Goal: Task Accomplishment & Management: Manage account settings

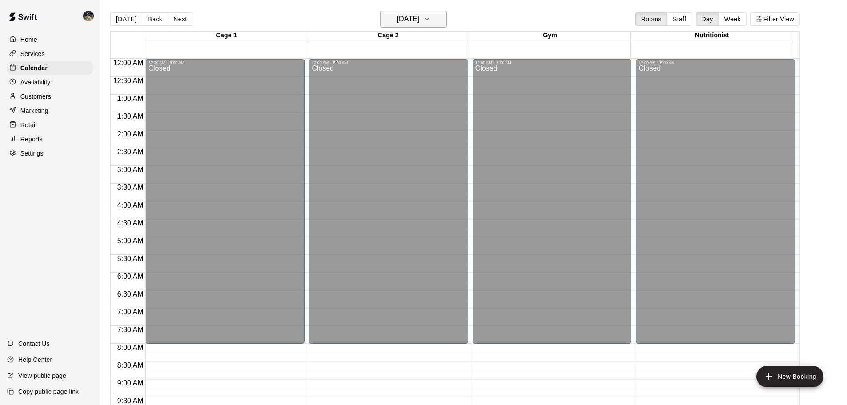
scroll to position [276, 0]
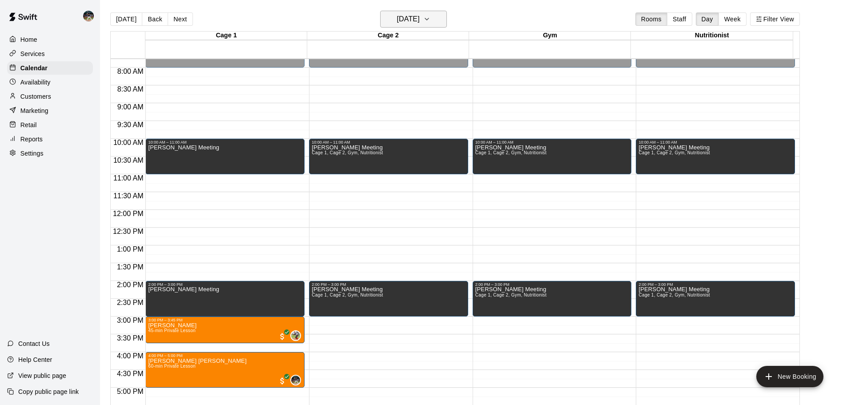
click at [416, 19] on h6 "[DATE]" at bounding box center [408, 19] width 23 height 12
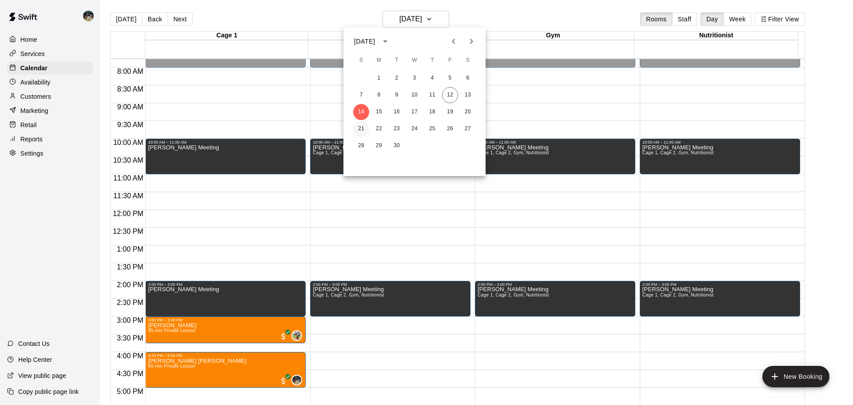
click at [357, 126] on button "21" at bounding box center [361, 129] width 16 height 16
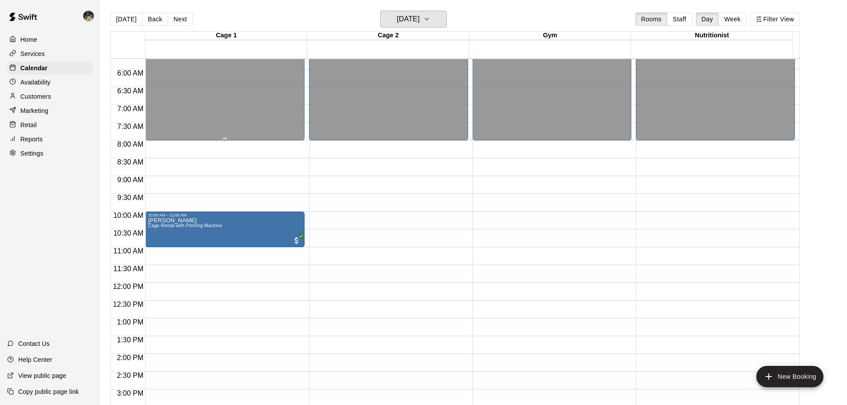
scroll to position [187, 0]
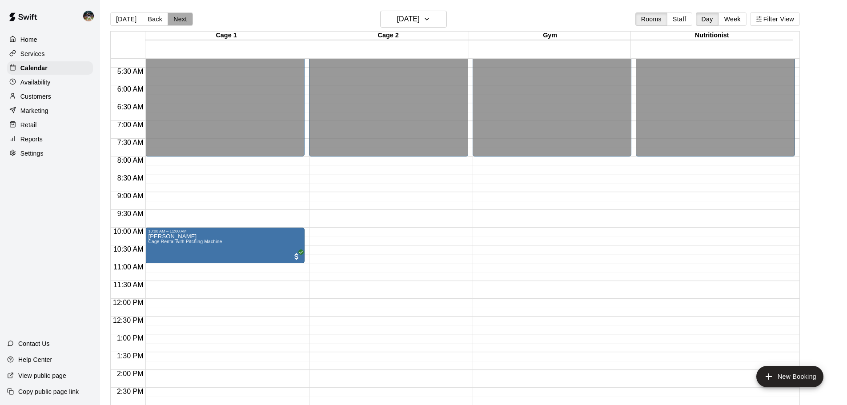
click at [180, 22] on button "Next" at bounding box center [180, 18] width 25 height 13
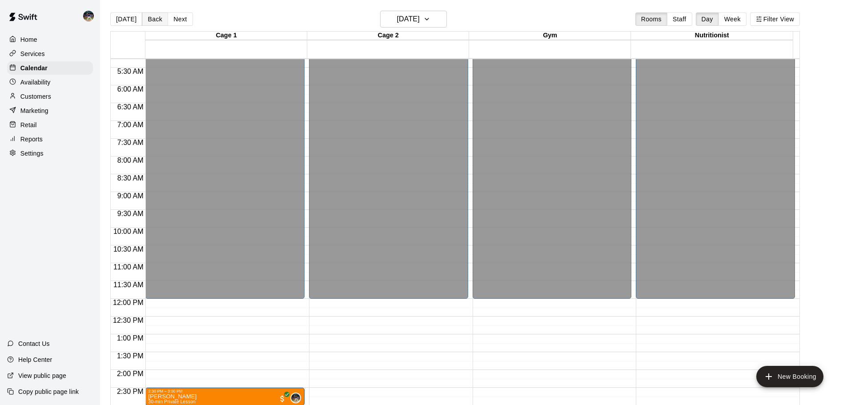
click at [161, 22] on button "Back" at bounding box center [155, 18] width 26 height 13
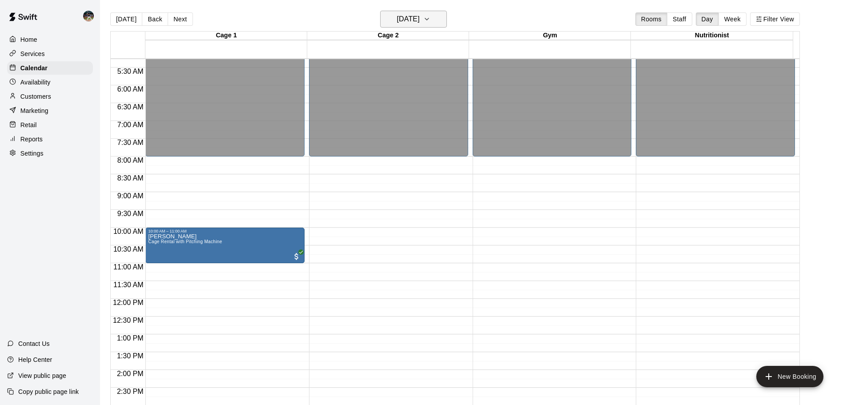
click at [417, 20] on h6 "[DATE]" at bounding box center [408, 19] width 23 height 12
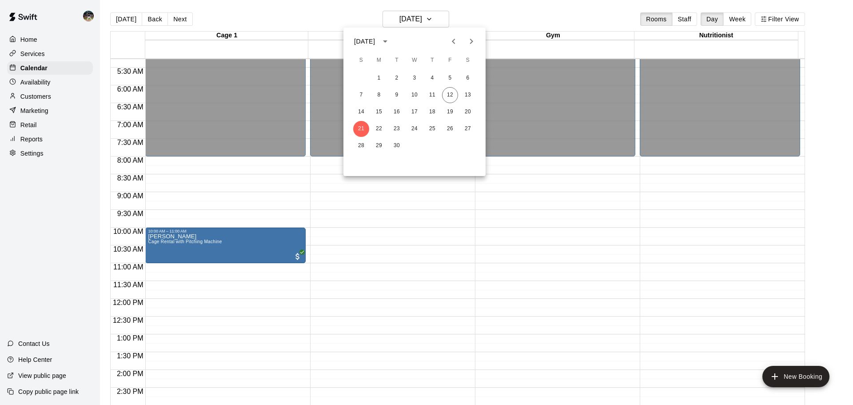
click at [472, 43] on icon "Next month" at bounding box center [471, 41] width 11 height 11
click at [473, 40] on icon "Next month" at bounding box center [471, 41] width 11 height 11
click at [362, 94] on button "4" at bounding box center [361, 95] width 16 height 16
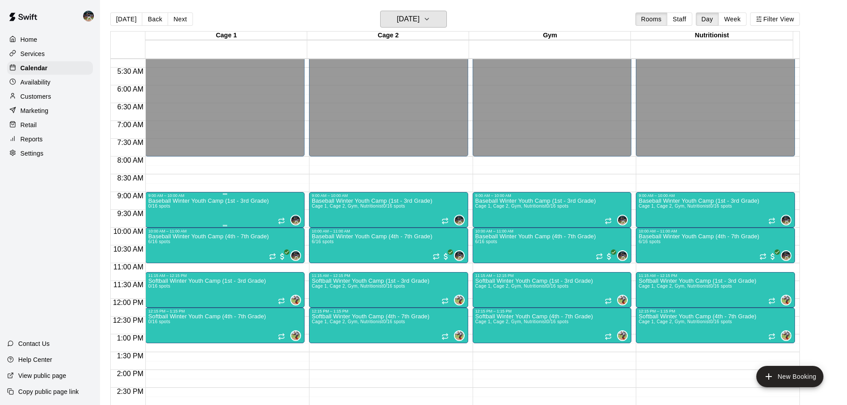
scroll to position [232, 0]
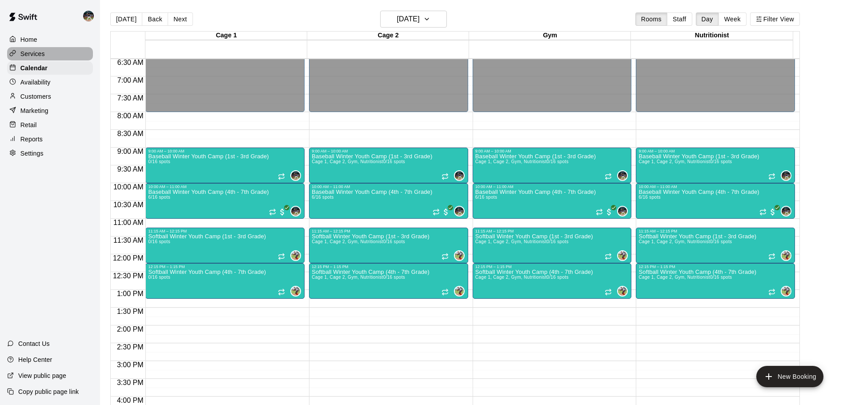
click at [62, 56] on div "Services" at bounding box center [50, 53] width 86 height 13
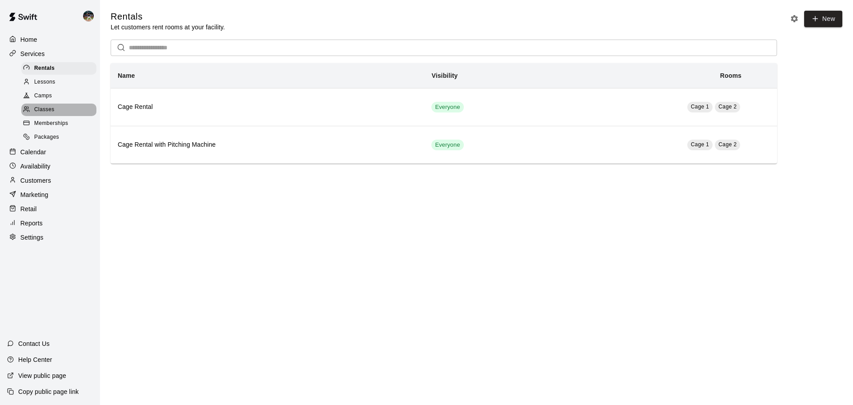
click at [58, 108] on div "Classes" at bounding box center [58, 110] width 75 height 12
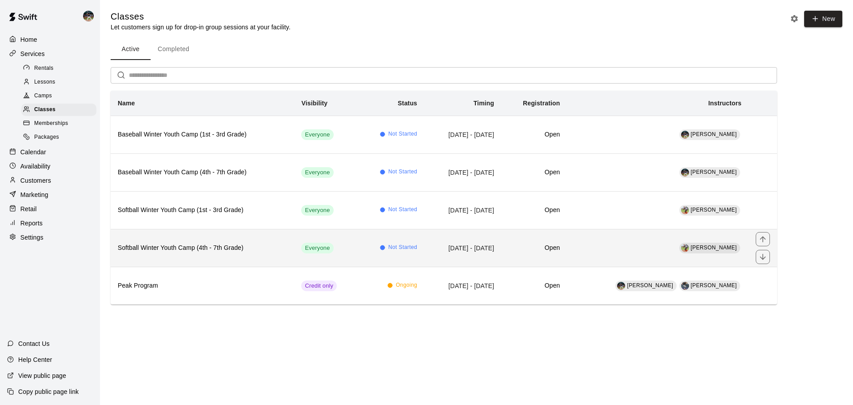
click at [233, 247] on h6 "Softball Winter Youth Camp (4th - 7th Grade)" at bounding box center [202, 248] width 169 height 10
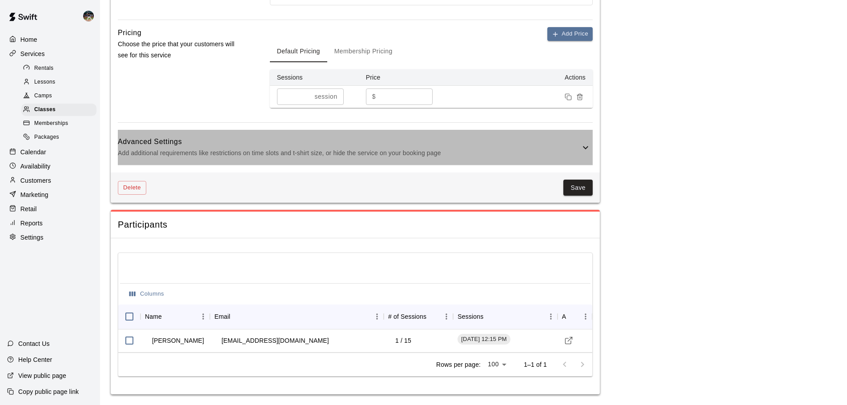
click at [308, 157] on p "Add additional requirements like restrictions on time slots and t-shirt size, o…" at bounding box center [349, 153] width 462 height 11
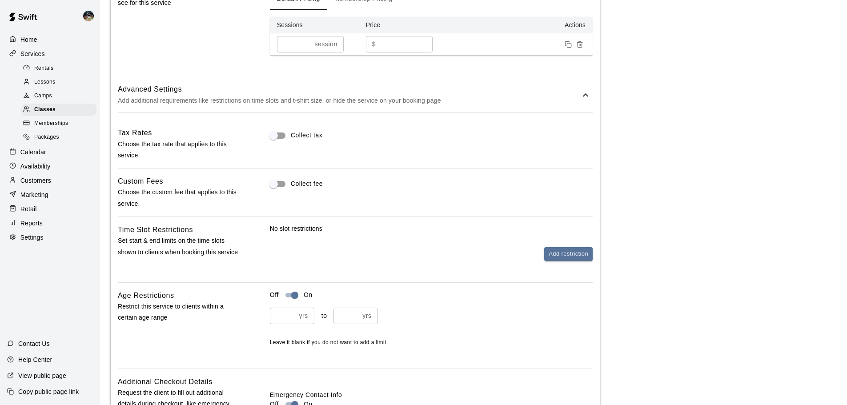
scroll to position [748, 0]
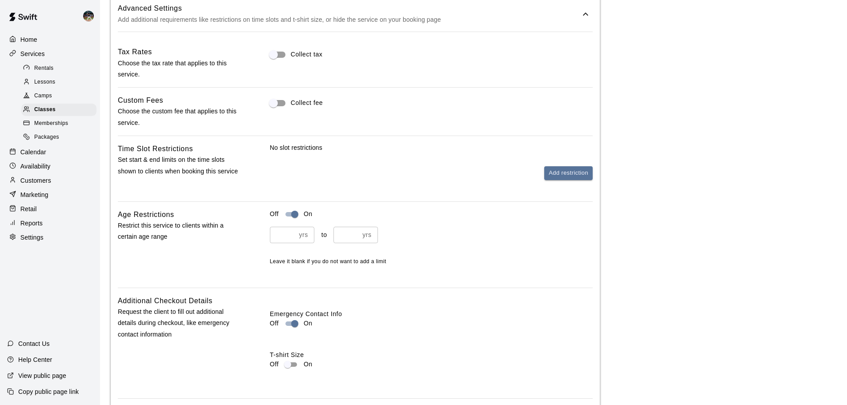
click at [61, 158] on div "Calendar" at bounding box center [50, 151] width 86 height 13
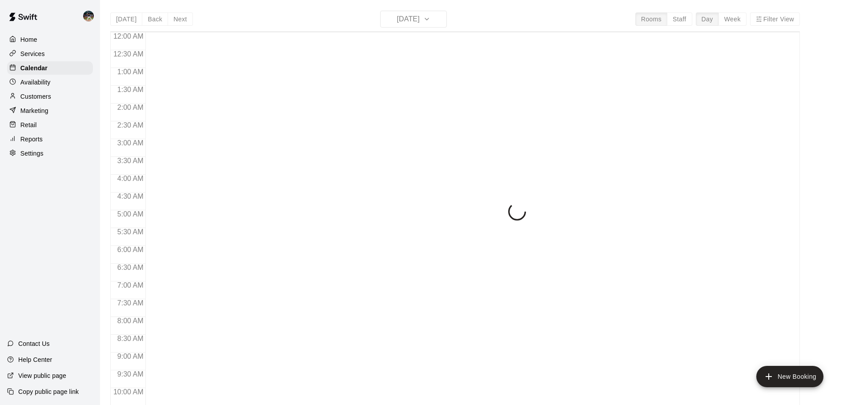
scroll to position [471, 0]
